Goal: Information Seeking & Learning: Learn about a topic

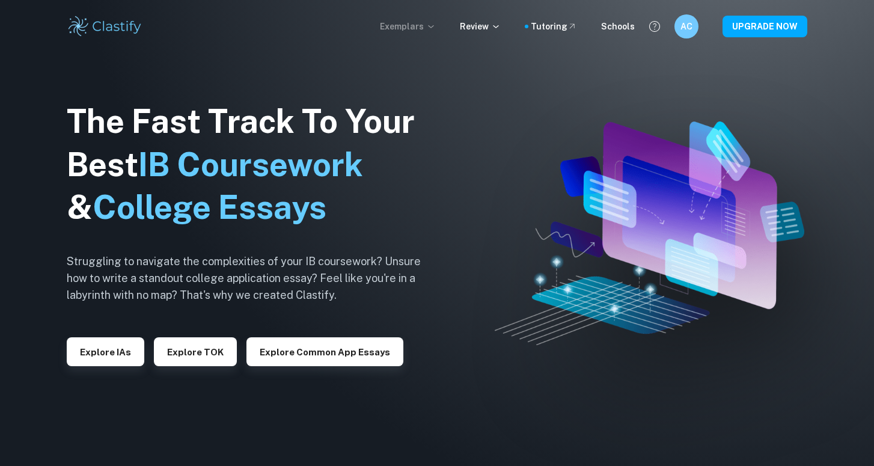
click at [416, 31] on p "Exemplars" at bounding box center [408, 26] width 56 height 13
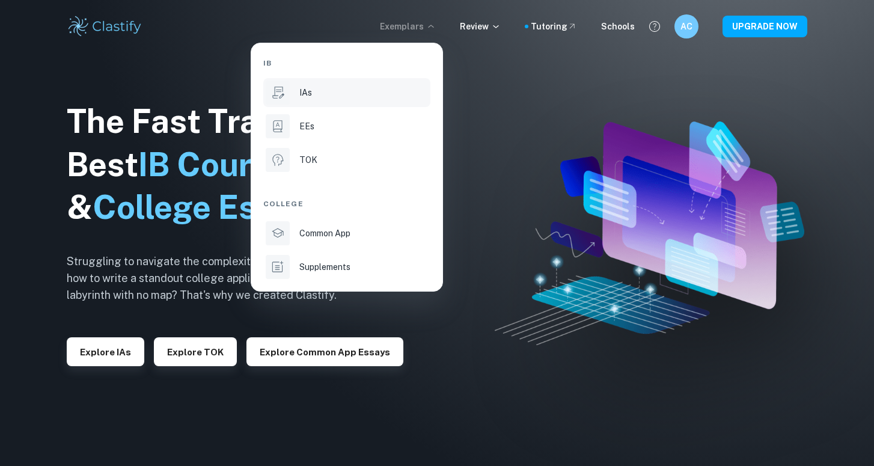
click at [355, 91] on div "IAs" at bounding box center [364, 92] width 129 height 13
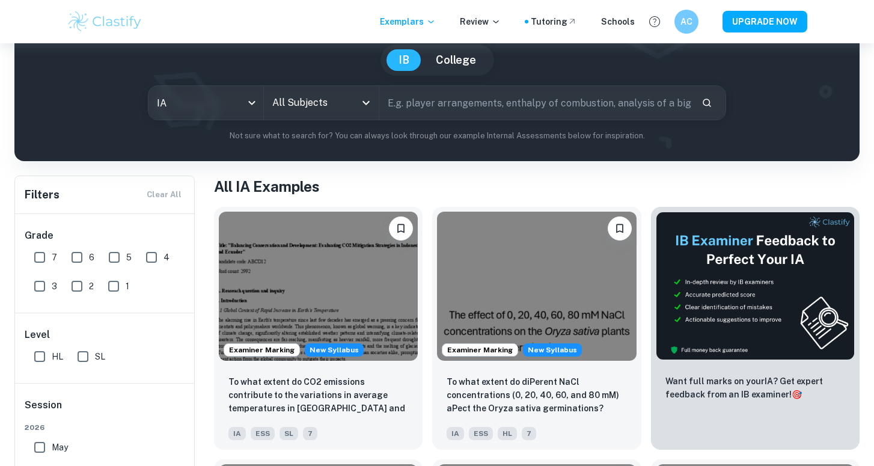
scroll to position [6, 0]
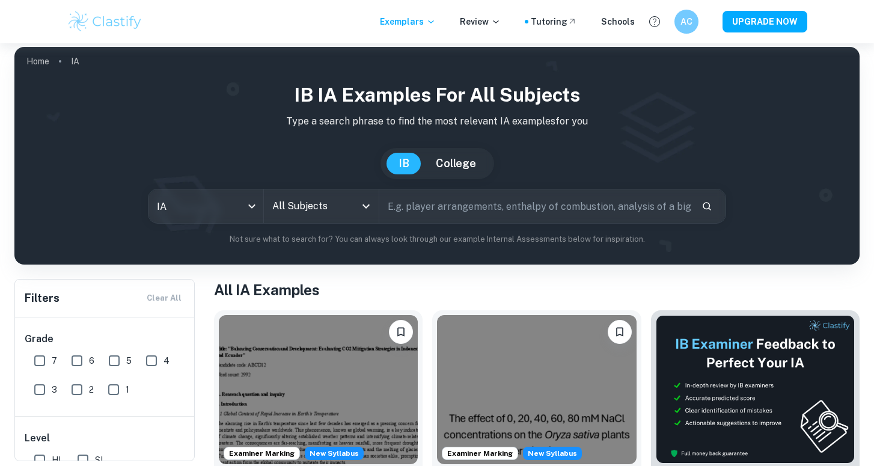
click at [317, 207] on input "All Subjects" at bounding box center [312, 206] width 86 height 23
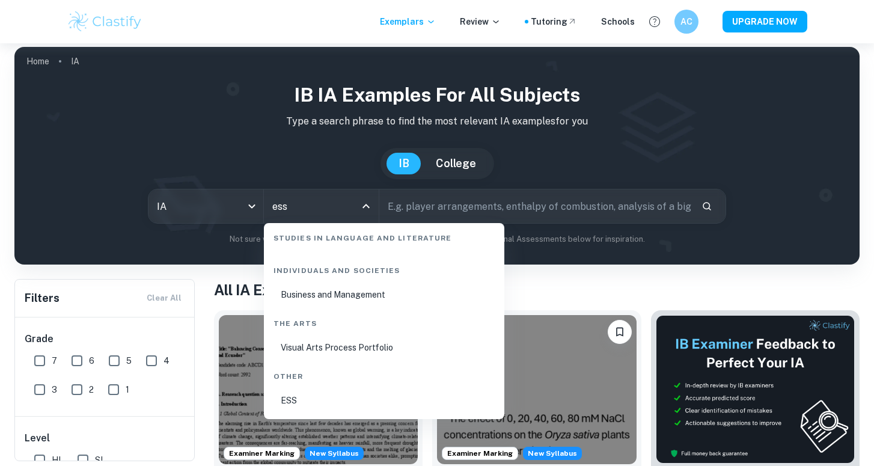
scroll to position [55, 0]
click at [312, 401] on li "ESS" at bounding box center [384, 401] width 231 height 28
type input "ESS"
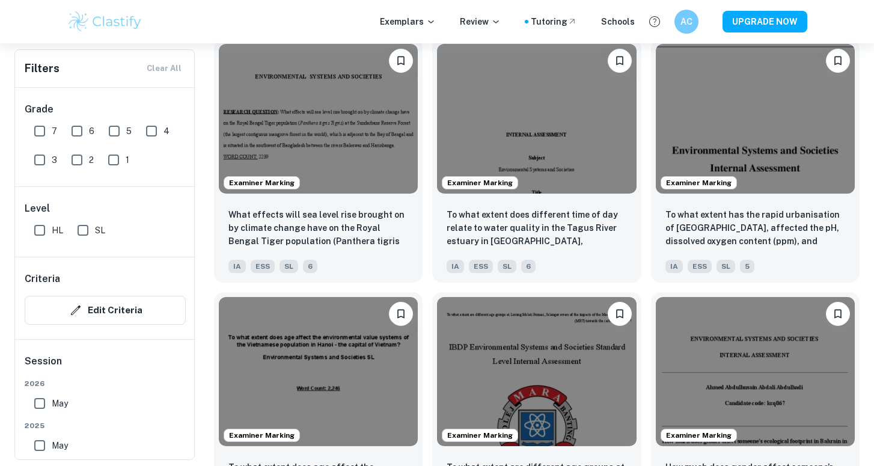
scroll to position [2730, 0]
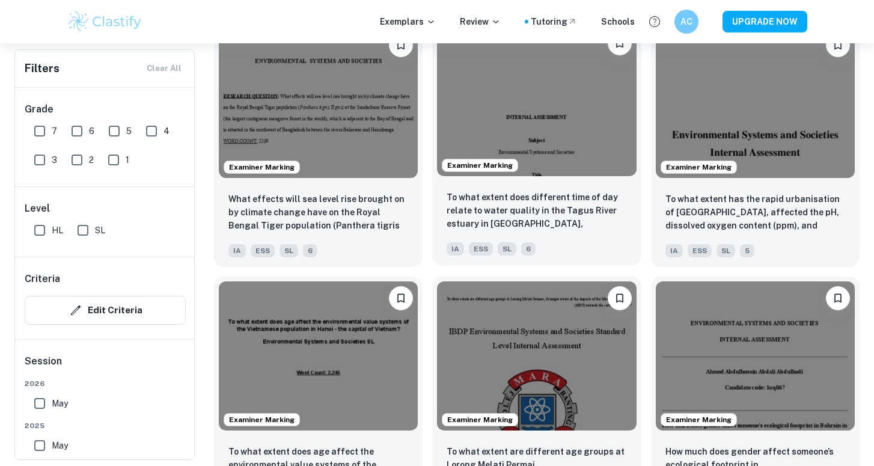
click at [499, 207] on p "To what extent does different time of day relate to water quality in the Tagus …" at bounding box center [537, 211] width 180 height 41
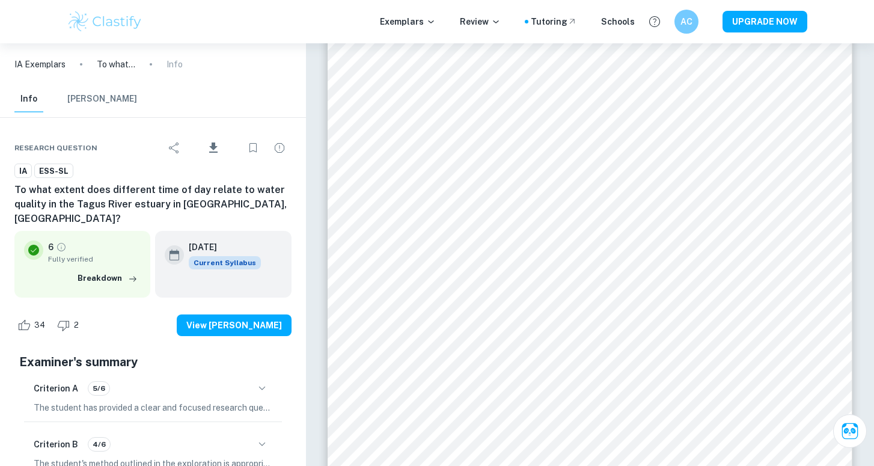
scroll to position [8060, 1]
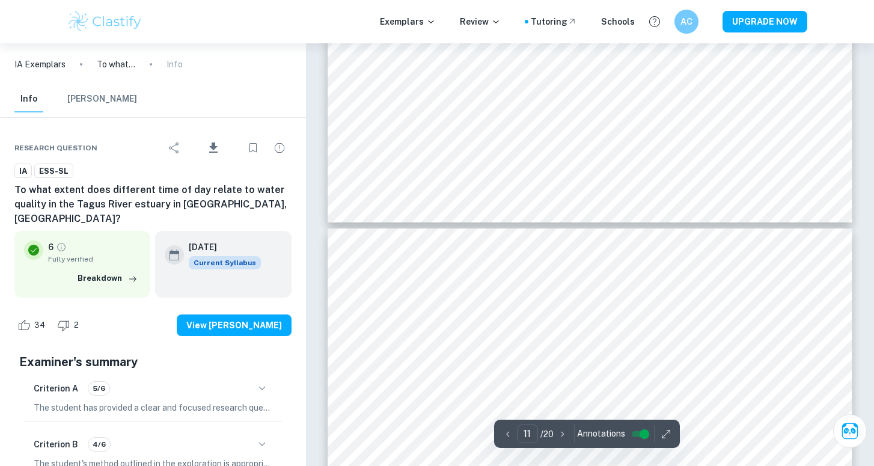
type input "12"
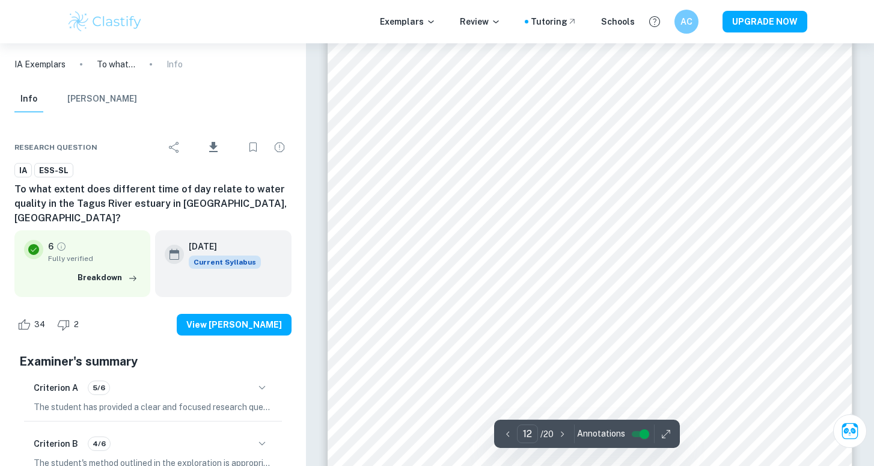
scroll to position [8606, 0]
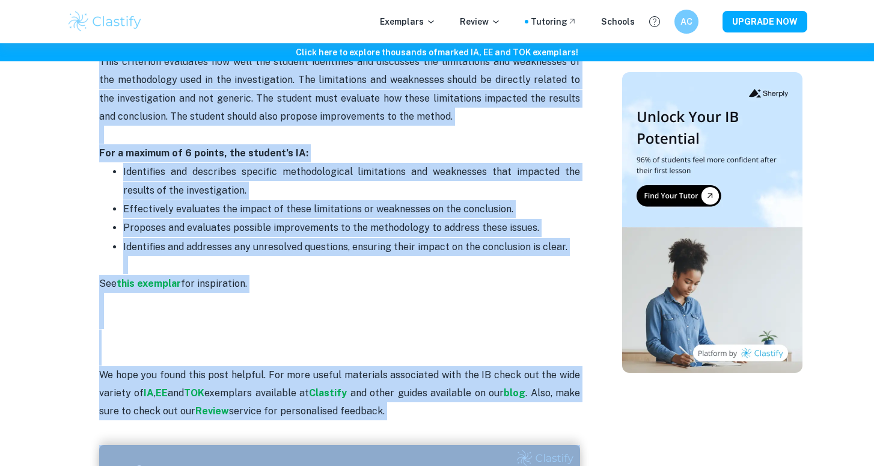
scroll to position [2610, 0]
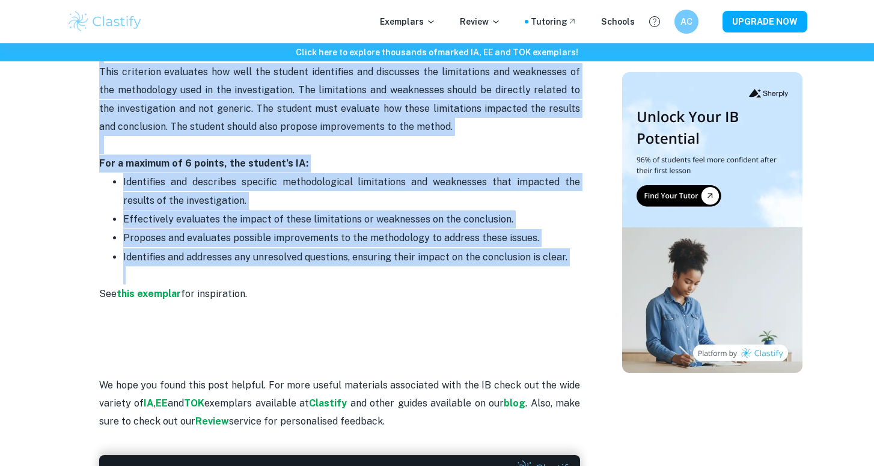
drag, startPoint x: 103, startPoint y: 157, endPoint x: 519, endPoint y: 251, distance: 426.2
copy div "Criterion A: Research question and inquiry (4 points) This criterion looks at h…"
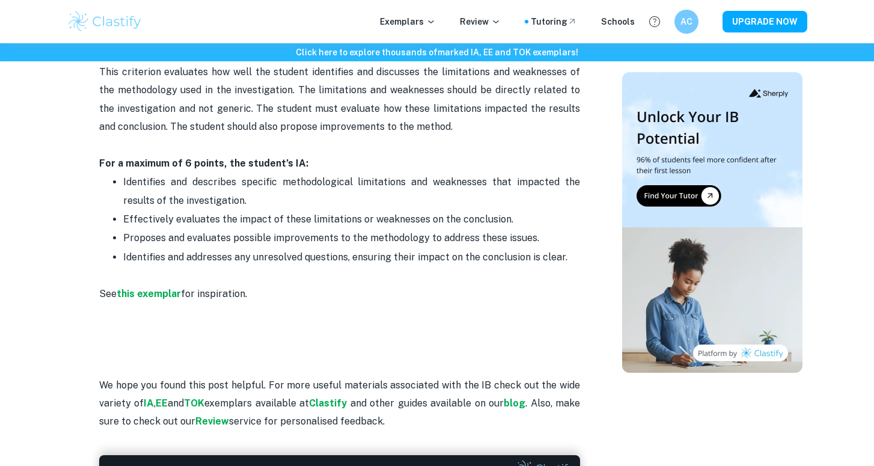
click at [565, 155] on p "For a maximum of 6 points, the student’s IA:" at bounding box center [339, 164] width 481 height 18
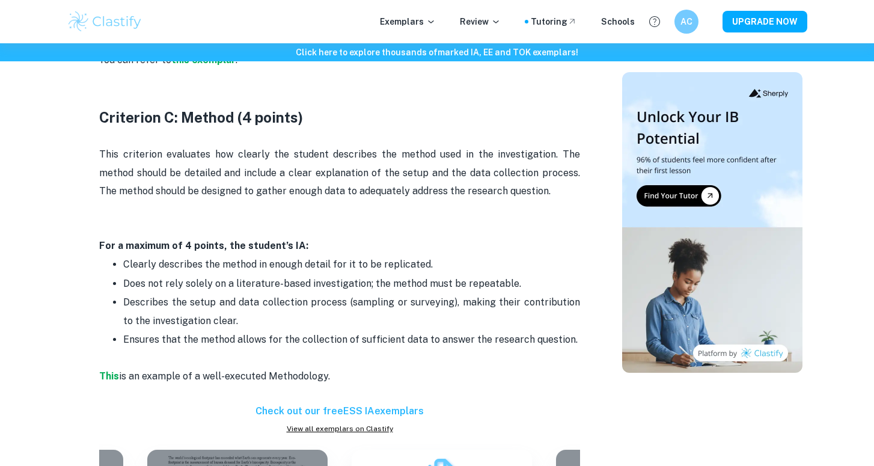
scroll to position [1102, 0]
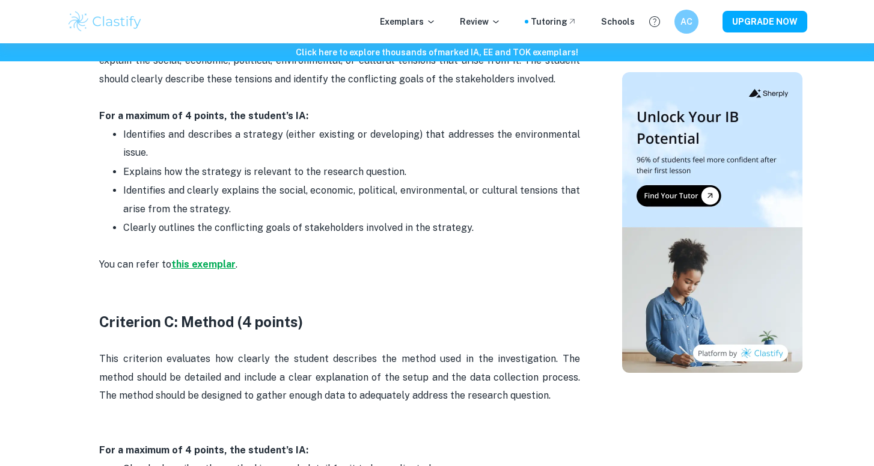
click at [207, 259] on strong "this exemplar" at bounding box center [203, 264] width 64 height 11
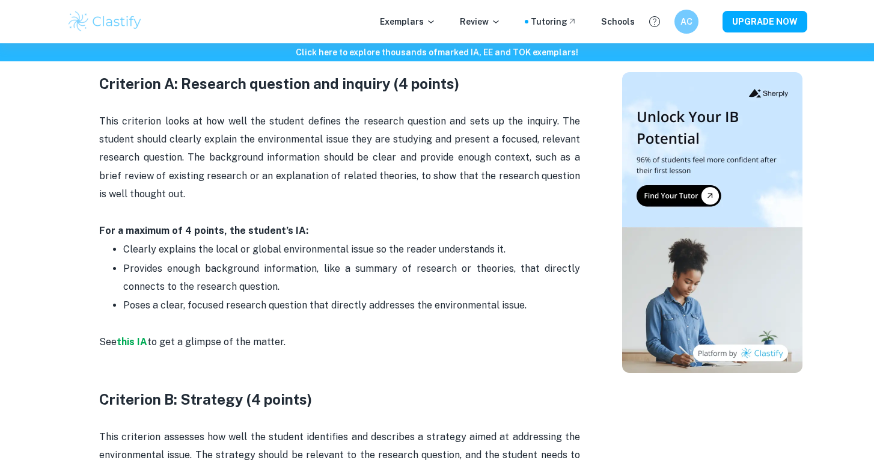
scroll to position [694, 0]
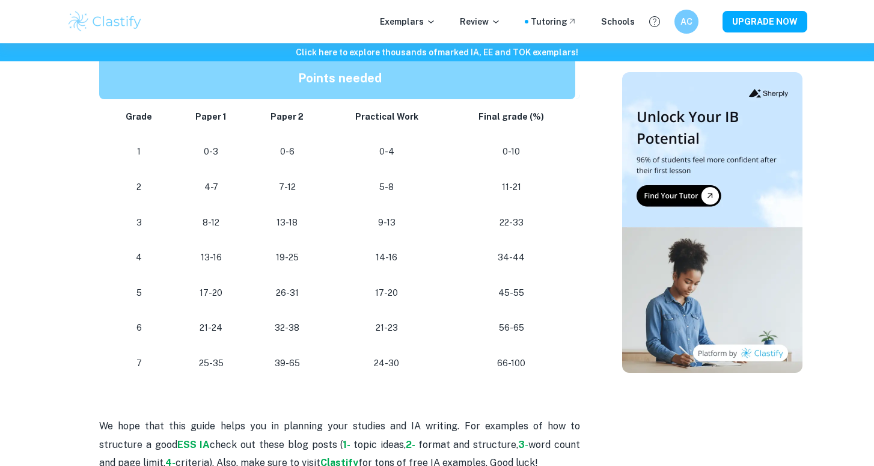
scroll to position [674, 0]
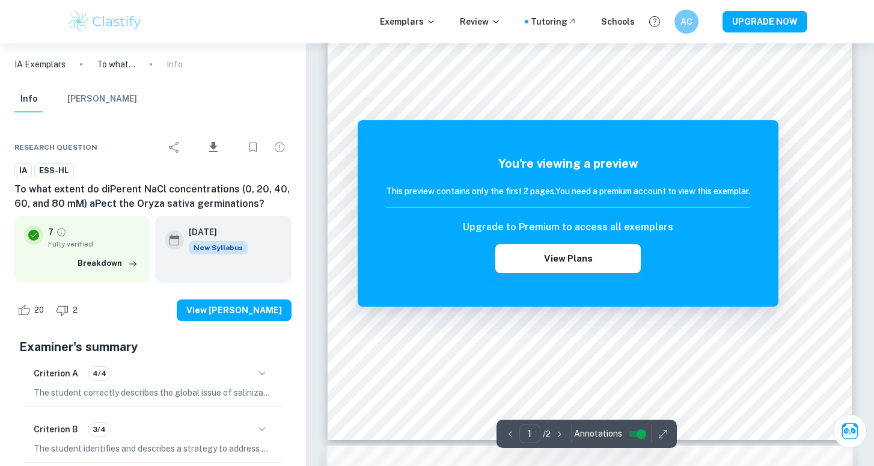
scroll to position [452, 0]
